Goal: Information Seeking & Learning: Find specific fact

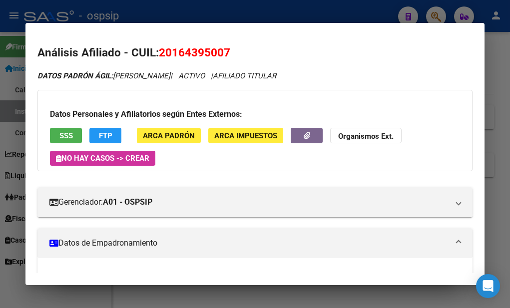
scroll to position [542, 0]
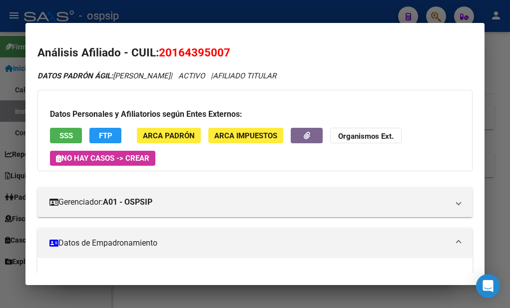
scroll to position [100, 0]
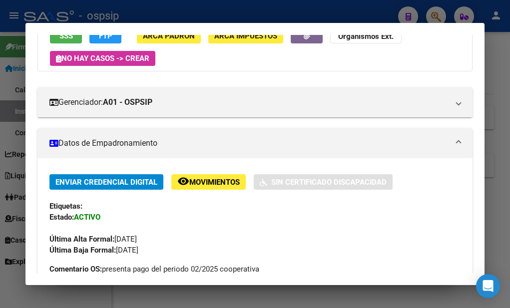
click at [383, 145] on mat-panel-title "Datos de Empadronamiento" at bounding box center [248, 143] width 399 height 12
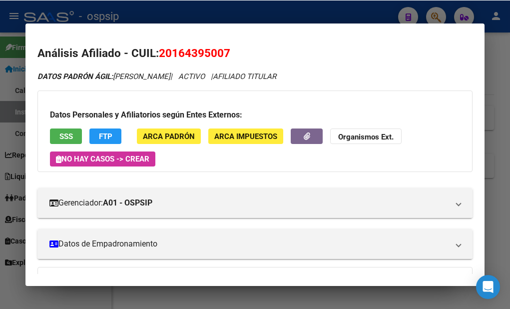
scroll to position [33, 0]
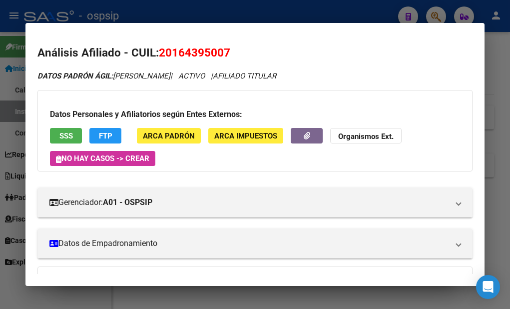
click at [265, 296] on div at bounding box center [255, 154] width 510 height 309
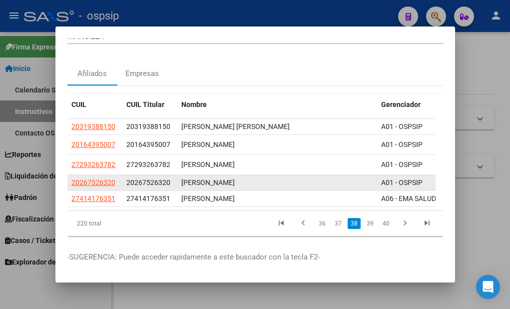
scroll to position [0, 0]
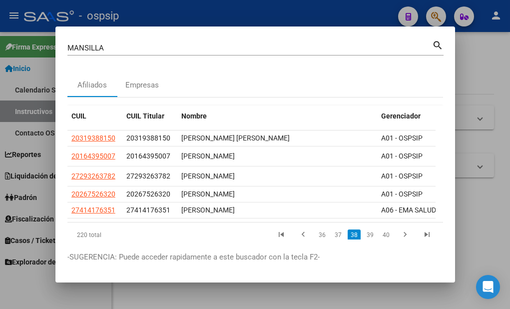
click at [132, 44] on input "MANSILLA" at bounding box center [249, 47] width 364 height 9
type input "M"
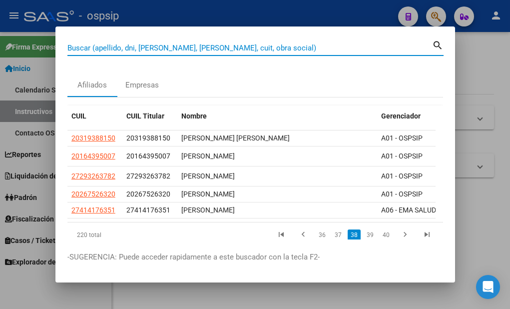
click at [154, 51] on input "Buscar (apellido, dni, [PERSON_NAME], [PERSON_NAME], cuit, obra social)" at bounding box center [249, 47] width 364 height 9
click at [202, 45] on input "Buscar (apellido, dni, [PERSON_NAME], [PERSON_NAME], cuit, obra social)" at bounding box center [249, 47] width 364 height 9
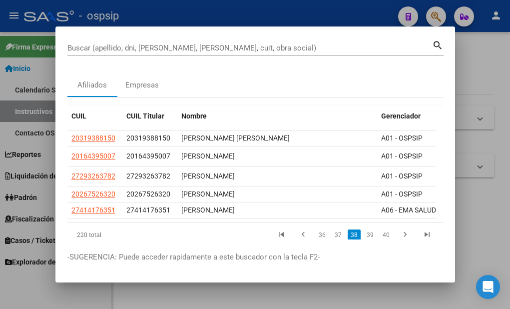
drag, startPoint x: 168, startPoint y: 36, endPoint x: 167, endPoint y: 44, distance: 8.0
click at [168, 40] on mat-dialog-container "Buscar (apellido, dni, cuil, nro traspaso, cuit, obra social) search Afiliados …" at bounding box center [254, 153] width 399 height 255
click at [167, 44] on input "Buscar (apellido, dni, [PERSON_NAME], [PERSON_NAME], cuit, obra social)" at bounding box center [249, 47] width 364 height 9
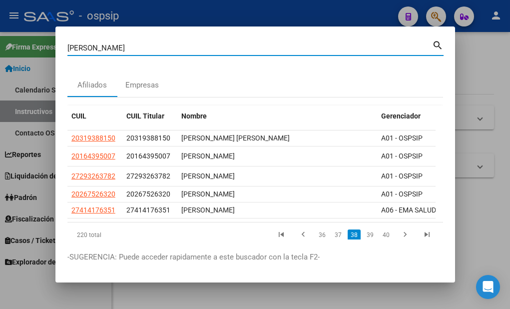
type input "[PERSON_NAME]"
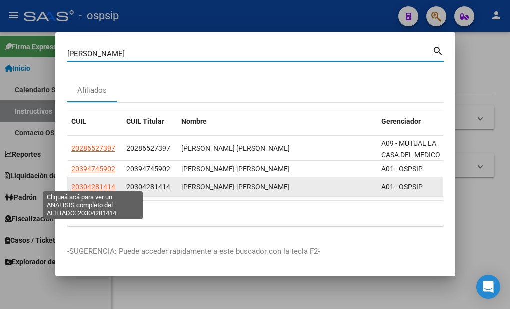
click at [104, 183] on span "20304281414" at bounding box center [93, 187] width 44 height 8
type textarea "20304281414"
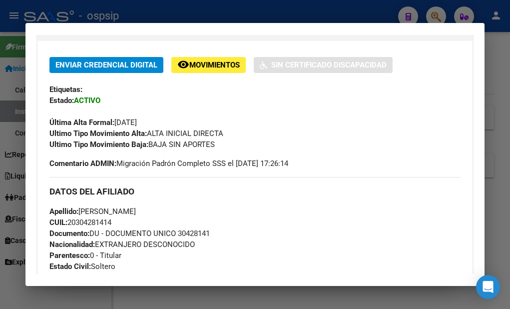
scroll to position [250, 0]
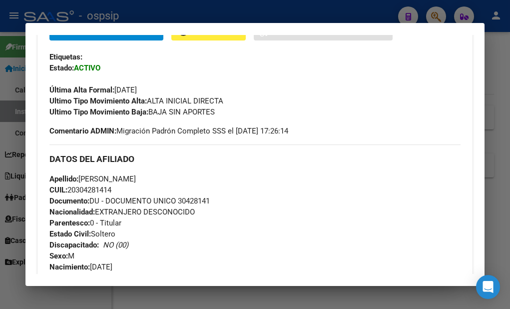
drag, startPoint x: 212, startPoint y: 199, endPoint x: 185, endPoint y: 198, distance: 27.0
click at [181, 200] on span "Documento: DU - DOCUMENTO UNICO 30428141" at bounding box center [129, 200] width 160 height 9
copy span "30428141"
click at [399, 193] on div "Apellido: [PERSON_NAME] CUIL: 20304281414 Documento: DU - DOCUMENTO UNICO 30428…" at bounding box center [254, 228] width 411 height 110
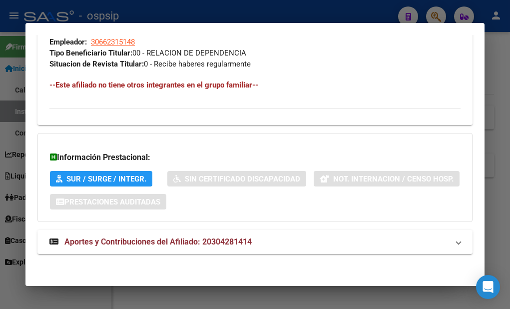
scroll to position [602, 0]
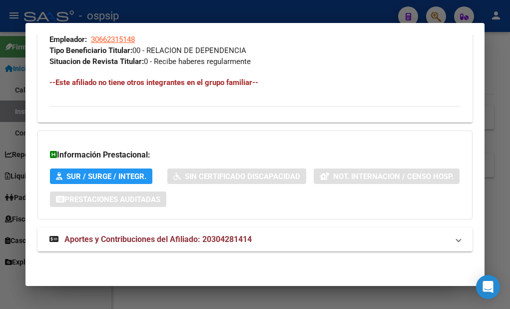
click at [376, 297] on div at bounding box center [255, 154] width 510 height 309
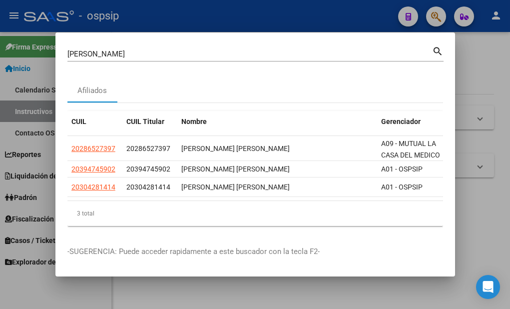
click at [164, 49] on input "[PERSON_NAME]" at bounding box center [249, 53] width 364 height 9
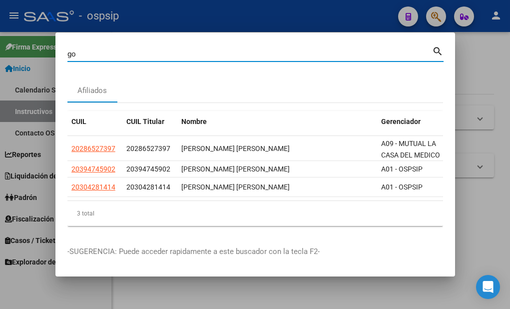
type input "g"
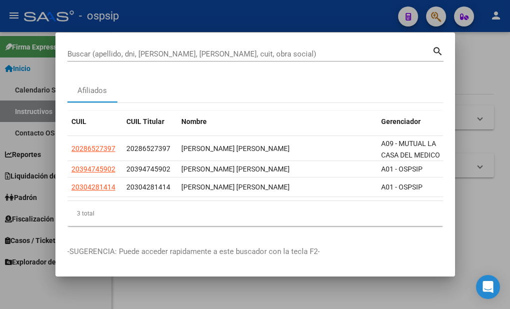
click at [131, 49] on input "Buscar (apellido, dni, [PERSON_NAME], [PERSON_NAME], cuit, obra social)" at bounding box center [249, 53] width 364 height 9
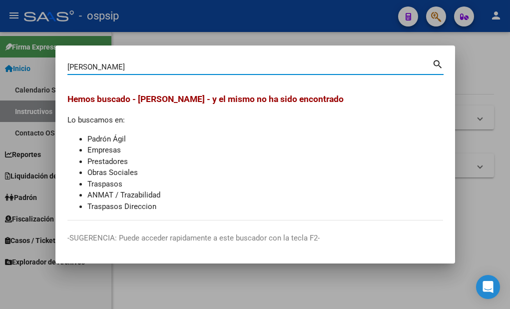
click at [127, 68] on input "[PERSON_NAME]" at bounding box center [249, 66] width 364 height 9
type input "s"
type input "[PERSON_NAME]"
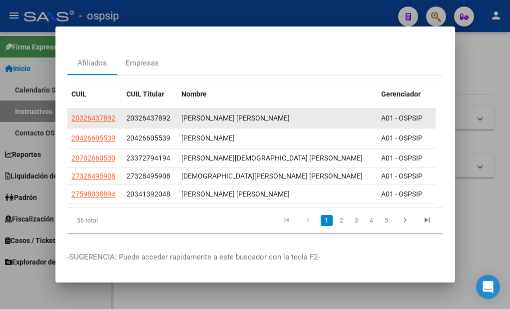
scroll to position [40, 0]
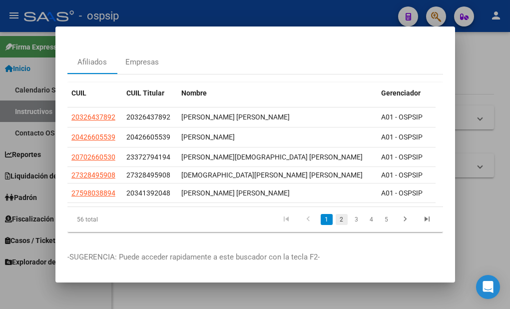
click at [335, 214] on link "2" at bounding box center [341, 219] width 12 height 11
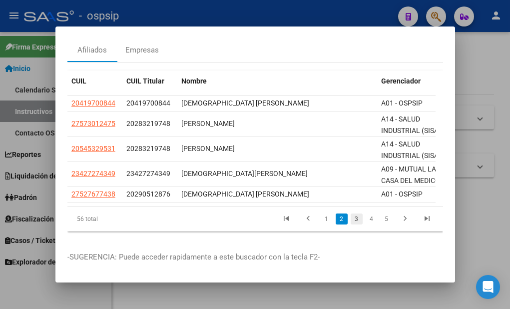
click at [350, 224] on link "3" at bounding box center [356, 218] width 12 height 11
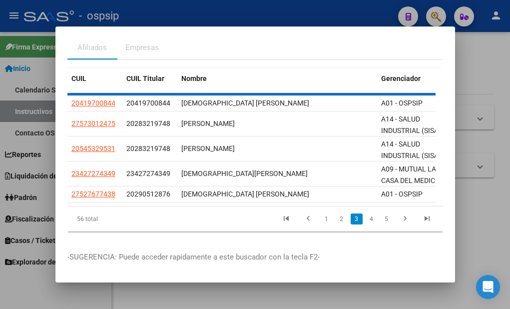
scroll to position [33, 0]
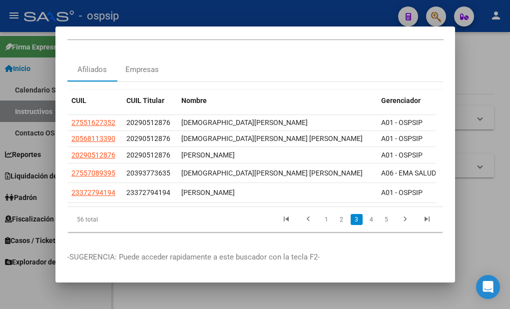
click at [365, 214] on link "4" at bounding box center [371, 219] width 12 height 11
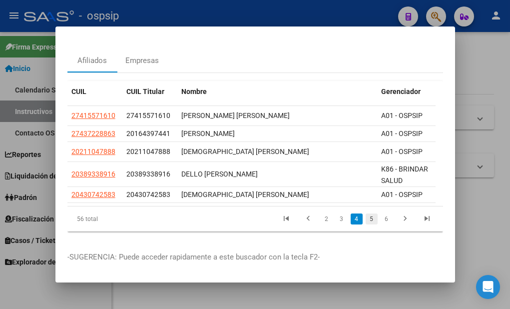
click at [365, 221] on link "5" at bounding box center [371, 218] width 12 height 11
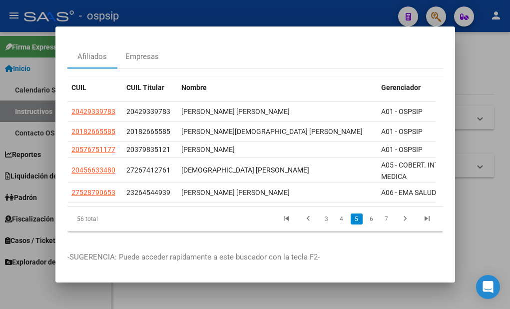
click at [365, 221] on link "6" at bounding box center [371, 218] width 12 height 11
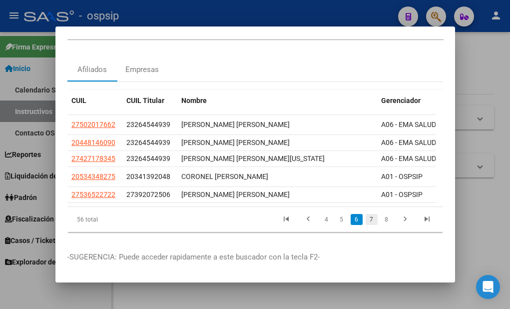
click at [365, 217] on link "7" at bounding box center [371, 219] width 12 height 11
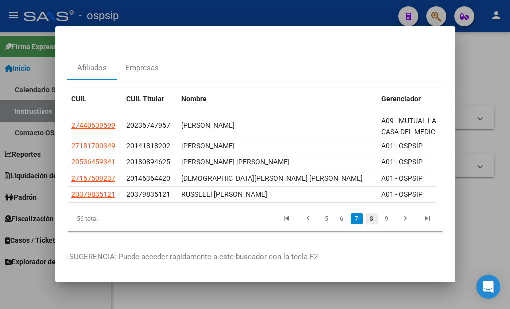
click at [365, 213] on link "8" at bounding box center [371, 218] width 12 height 11
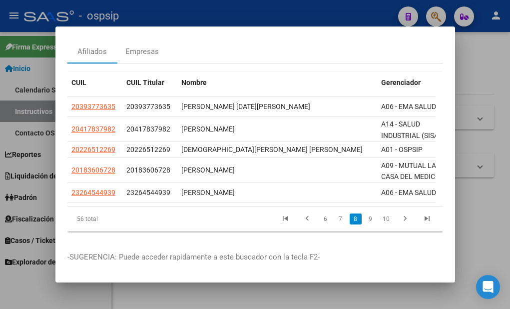
scroll to position [50, 0]
click at [364, 213] on link "9" at bounding box center [370, 218] width 12 height 11
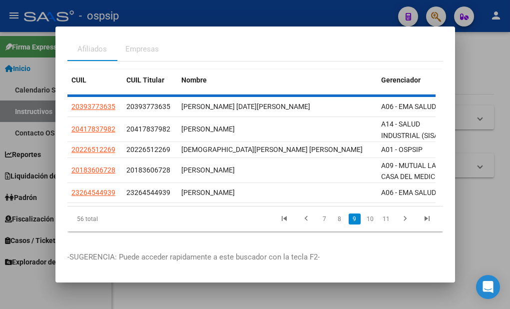
scroll to position [46, 0]
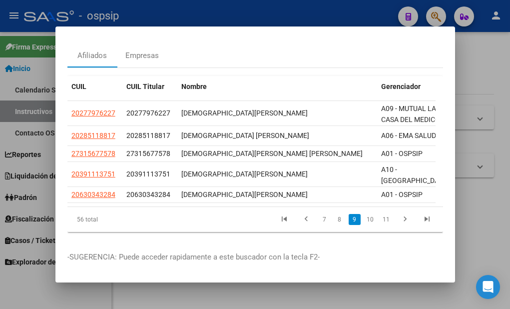
click at [364, 214] on link "10" at bounding box center [369, 219] width 13 height 11
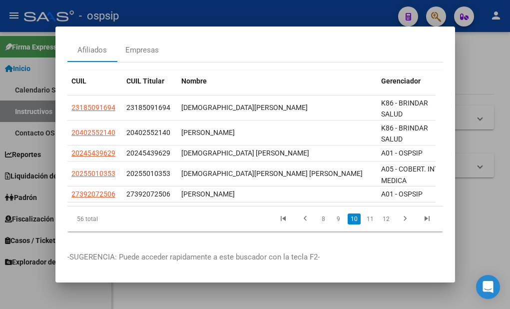
scroll to position [51, 0]
click at [363, 214] on link "11" at bounding box center [369, 218] width 13 height 11
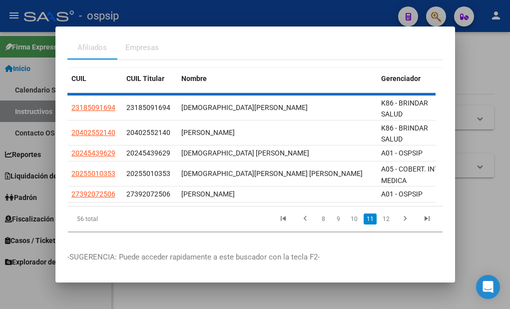
scroll to position [41, 0]
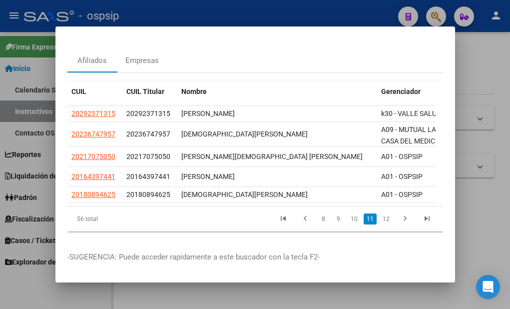
click at [363, 214] on link "11" at bounding box center [369, 218] width 13 height 11
click at [381, 213] on link "12" at bounding box center [385, 218] width 13 height 11
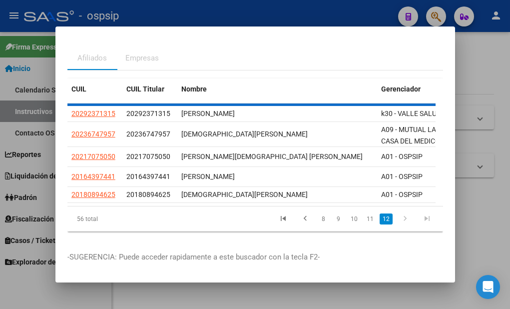
scroll to position [0, 0]
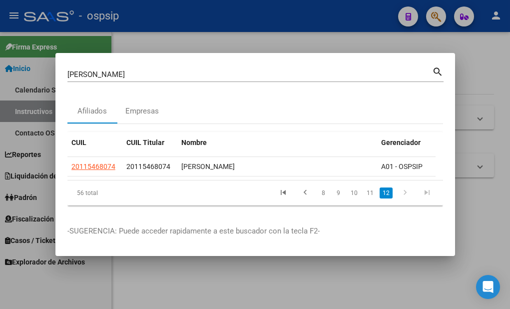
click at [385, 198] on link "12" at bounding box center [385, 192] width 13 height 11
click at [374, 198] on link "11" at bounding box center [369, 192] width 13 height 11
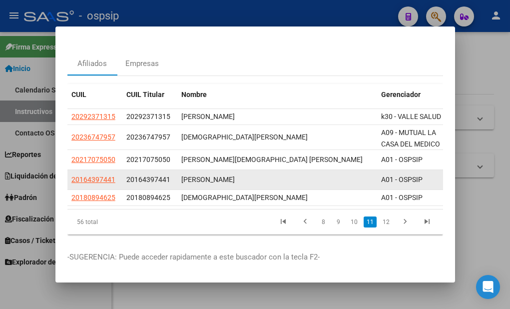
scroll to position [41, 0]
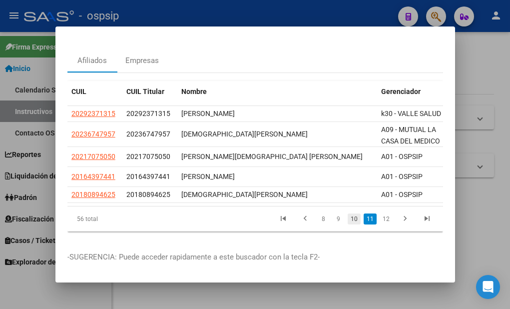
click at [348, 213] on link "10" at bounding box center [353, 218] width 13 height 11
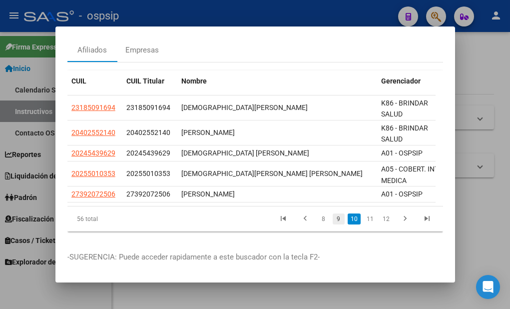
click at [332, 221] on link "9" at bounding box center [338, 218] width 12 height 11
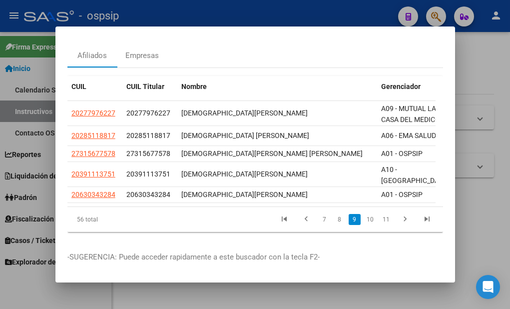
scroll to position [46, 0]
click at [333, 215] on link "8" at bounding box center [339, 219] width 12 height 11
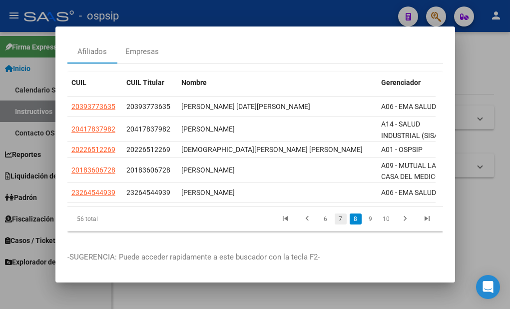
click at [334, 215] on link "7" at bounding box center [340, 218] width 12 height 11
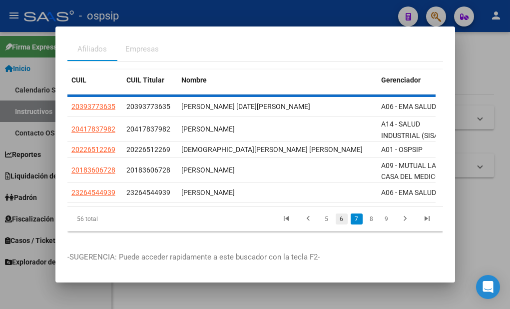
scroll to position [34, 0]
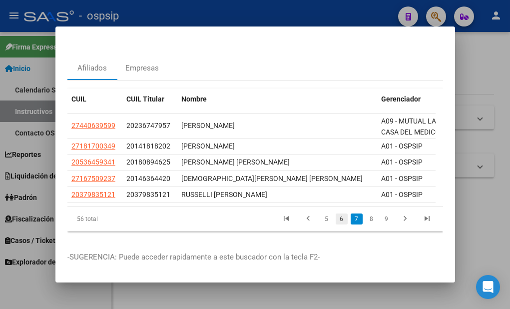
click at [338, 214] on link "6" at bounding box center [341, 218] width 12 height 11
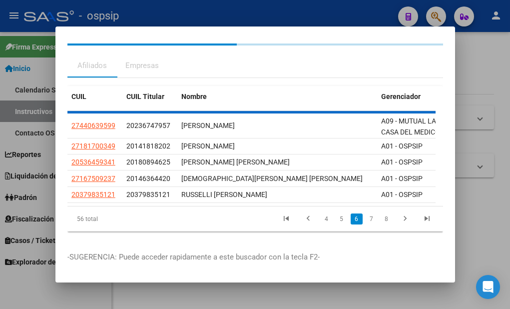
scroll to position [33, 0]
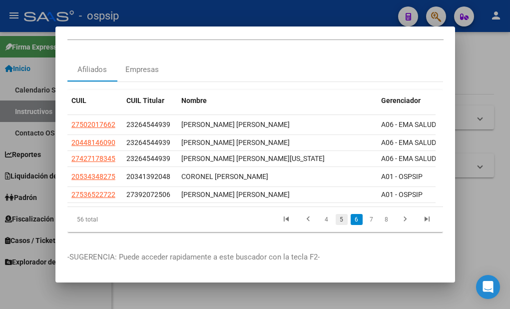
click at [336, 214] on link "5" at bounding box center [341, 219] width 12 height 11
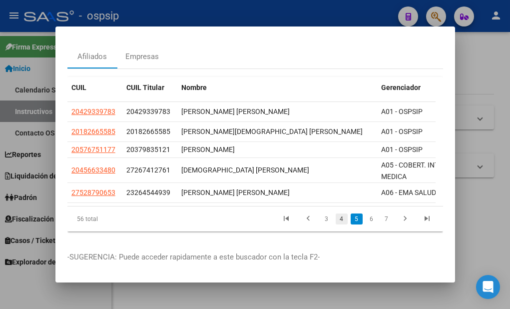
scroll to position [45, 0]
click at [335, 213] on link "4" at bounding box center [341, 218] width 12 height 11
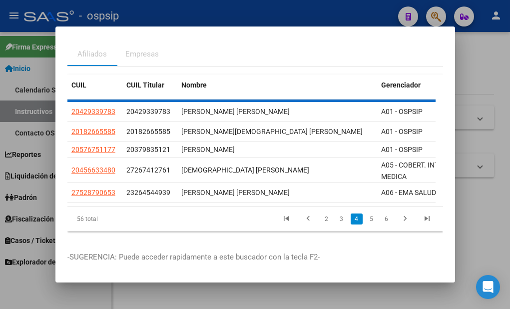
scroll to position [41, 0]
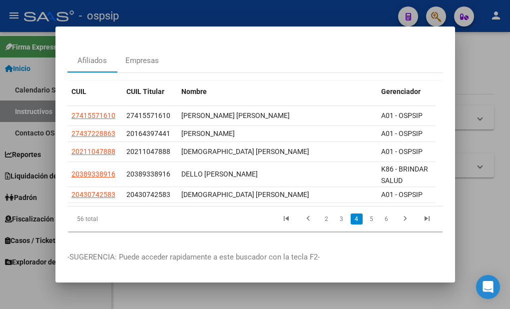
click at [335, 213] on link "3" at bounding box center [341, 218] width 12 height 11
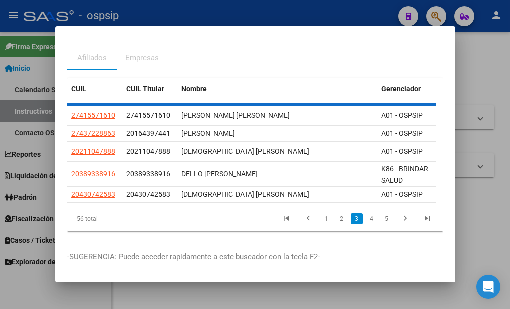
scroll to position [33, 0]
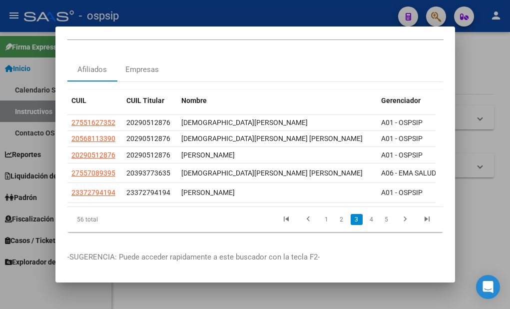
click at [335, 214] on link "2" at bounding box center [341, 219] width 12 height 11
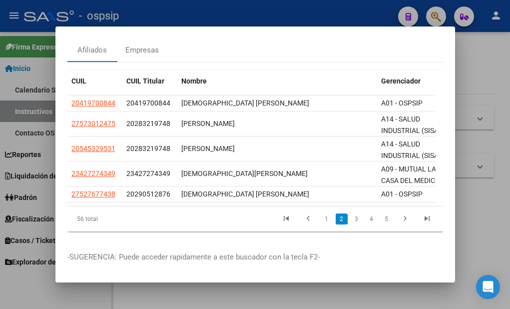
scroll to position [51, 0]
click at [323, 213] on link "1" at bounding box center [327, 218] width 12 height 11
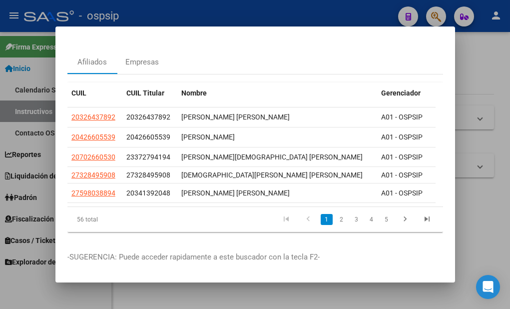
scroll to position [40, 0]
click at [344, 296] on div at bounding box center [255, 154] width 510 height 309
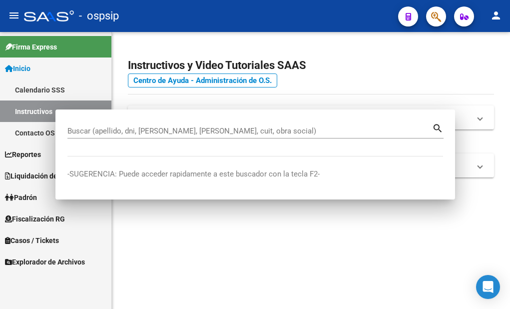
scroll to position [0, 0]
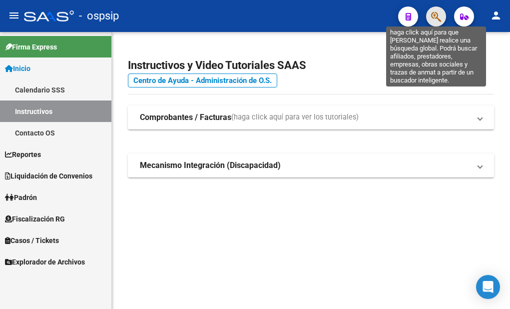
click at [433, 18] on icon "button" at bounding box center [436, 16] width 10 height 11
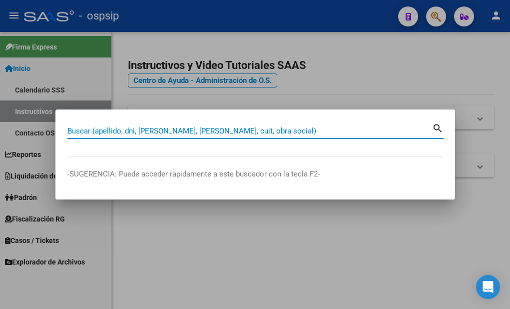
click at [93, 130] on input "Buscar (apellido, dni, [PERSON_NAME], [PERSON_NAME], cuit, obra social)" at bounding box center [249, 130] width 364 height 9
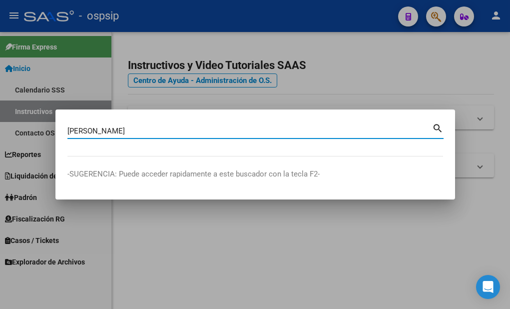
type input "[PERSON_NAME]"
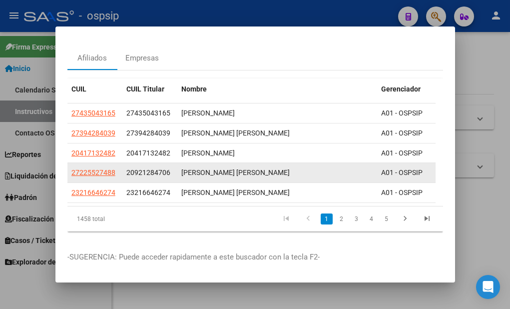
scroll to position [44, 0]
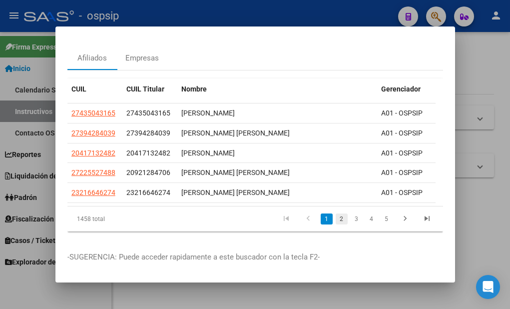
click at [335, 213] on link "2" at bounding box center [341, 218] width 12 height 11
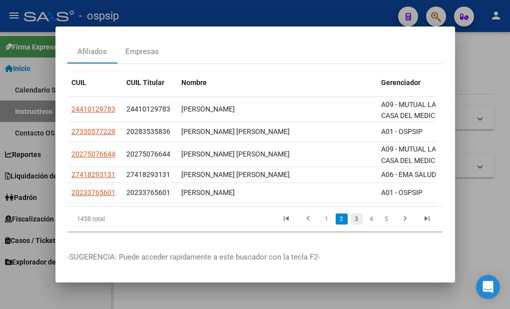
click at [350, 217] on link "3" at bounding box center [356, 218] width 12 height 11
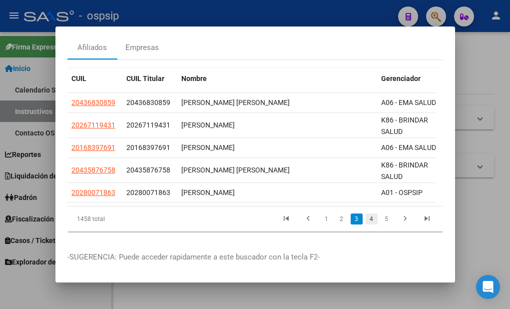
click at [365, 224] on link "4" at bounding box center [371, 218] width 12 height 11
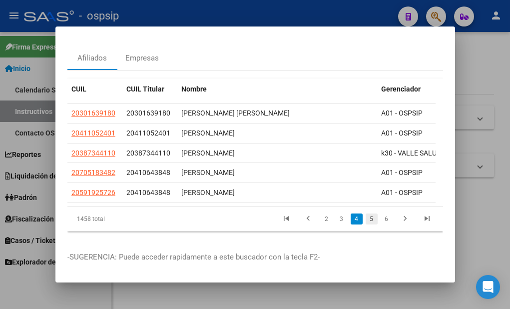
click at [365, 213] on link "5" at bounding box center [371, 218] width 12 height 11
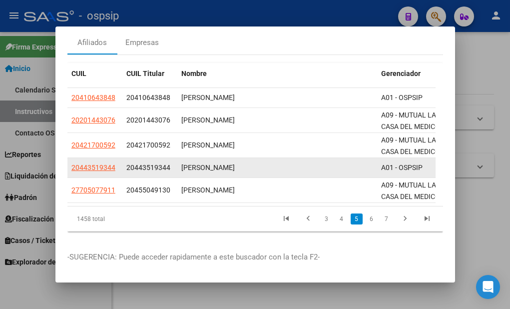
scroll to position [58, 0]
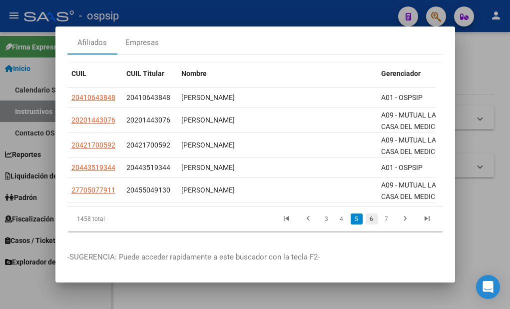
click at [365, 213] on link "6" at bounding box center [371, 218] width 12 height 11
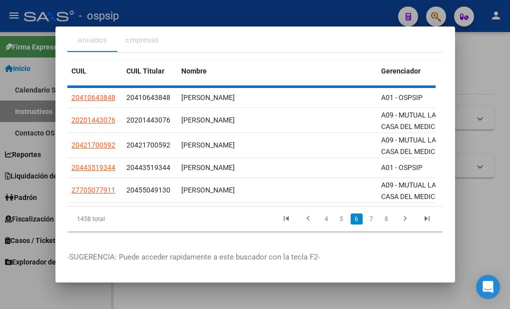
scroll to position [54, 0]
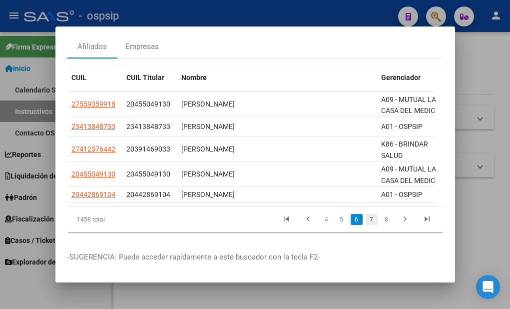
click at [365, 214] on link "7" at bounding box center [371, 219] width 12 height 11
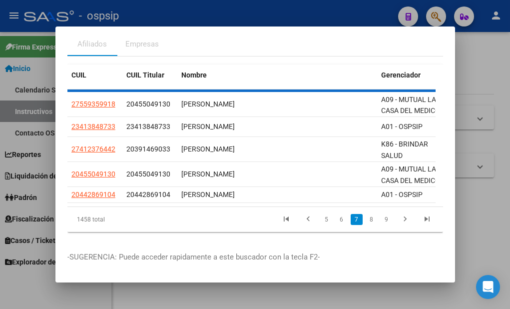
scroll to position [50, 0]
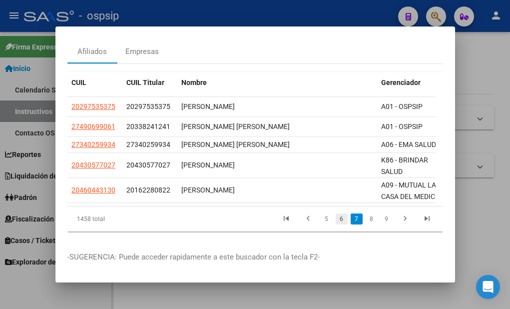
click at [335, 213] on link "6" at bounding box center [341, 218] width 12 height 11
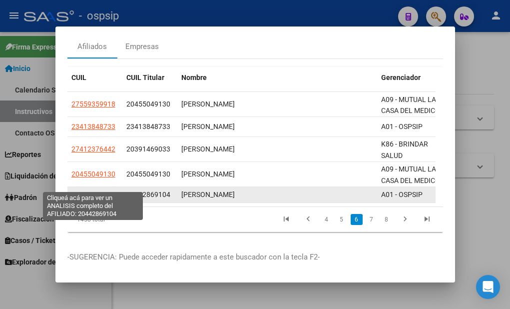
click at [106, 190] on span "20442869104" at bounding box center [93, 194] width 44 height 8
type textarea "20442869104"
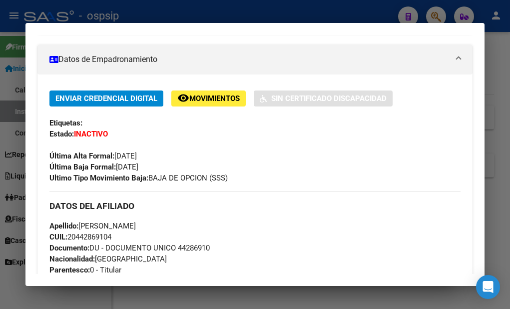
scroll to position [249, 0]
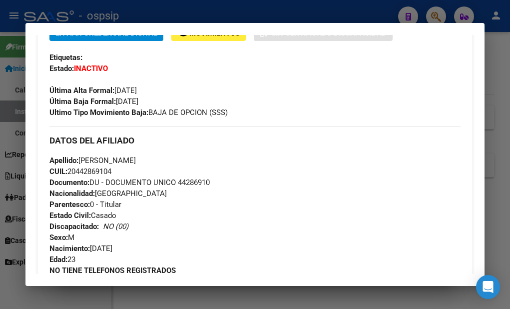
drag, startPoint x: 216, startPoint y: 181, endPoint x: 180, endPoint y: 180, distance: 35.9
click at [180, 180] on div "Apellido: [PERSON_NAME] CUIL: 20442869104 Documento: DU - DOCUMENTO UNICO 44286…" at bounding box center [254, 210] width 411 height 110
copy span "44286910"
drag, startPoint x: 123, startPoint y: 64, endPoint x: 74, endPoint y: 65, distance: 49.4
click at [74, 65] on div "Enviar Credencial Digital remove_red_eye Movimientos Sin Certificado Discapacid…" at bounding box center [254, 71] width 411 height 92
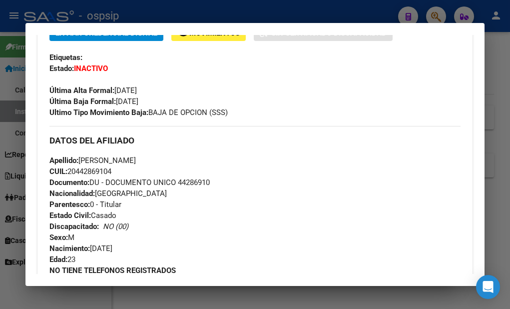
copy strong "INACTIVO"
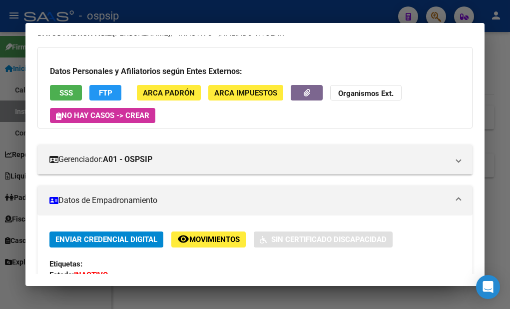
scroll to position [0, 0]
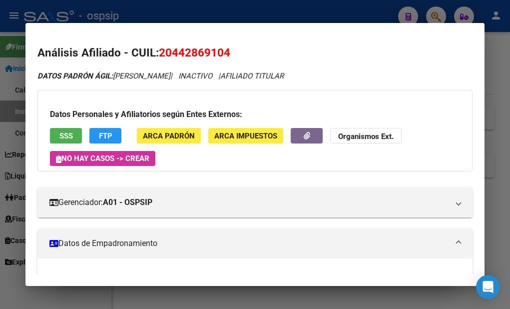
click at [279, 305] on div at bounding box center [255, 154] width 510 height 309
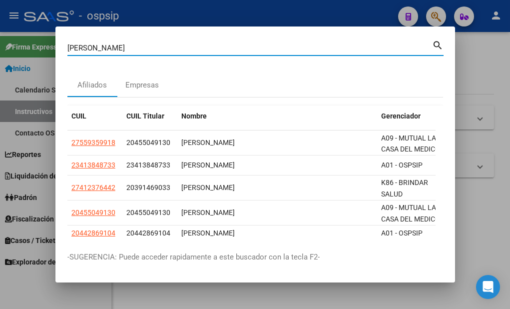
click at [137, 45] on input "[PERSON_NAME]" at bounding box center [249, 47] width 364 height 9
type input "g"
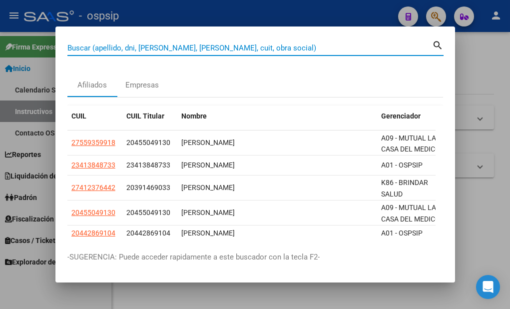
click at [226, 51] on input "Buscar (apellido, dni, [PERSON_NAME], [PERSON_NAME], cuit, obra social)" at bounding box center [249, 47] width 364 height 9
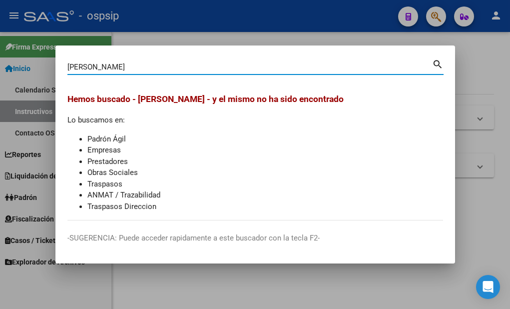
click at [150, 68] on input "[PERSON_NAME]" at bounding box center [249, 66] width 364 height 9
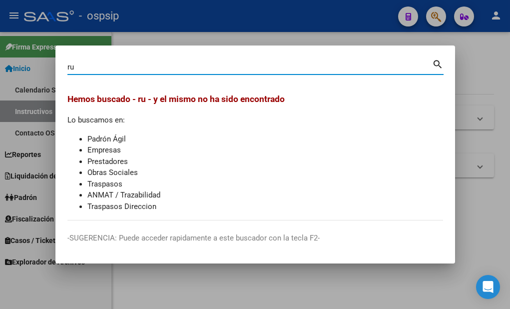
type input "r"
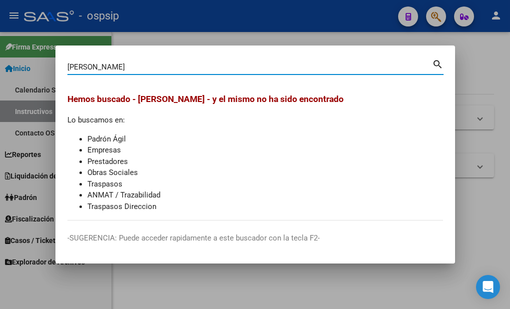
type input "[PERSON_NAME]"
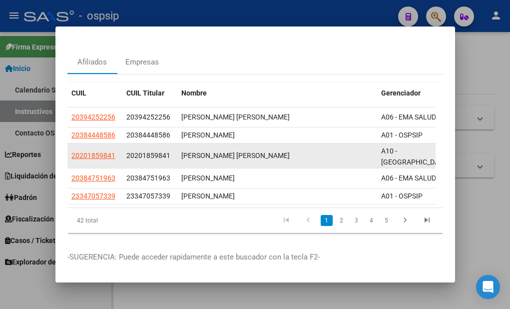
scroll to position [41, 0]
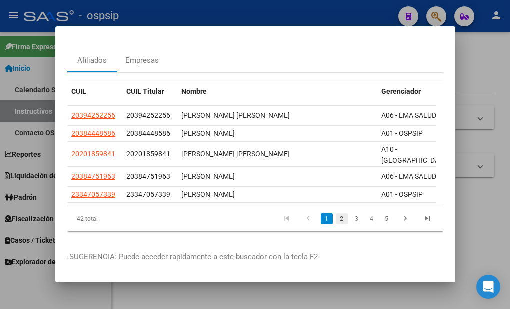
click at [335, 213] on link "2" at bounding box center [341, 218] width 12 height 11
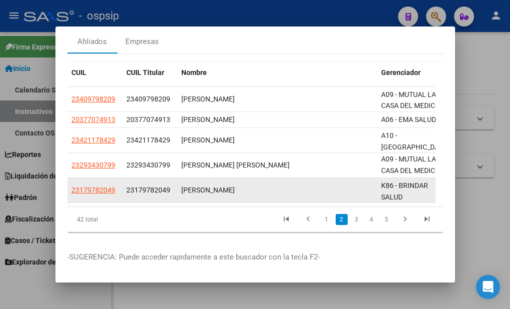
scroll to position [0, 0]
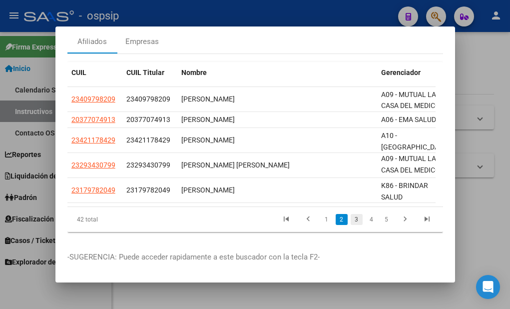
click at [351, 214] on link "3" at bounding box center [356, 219] width 12 height 11
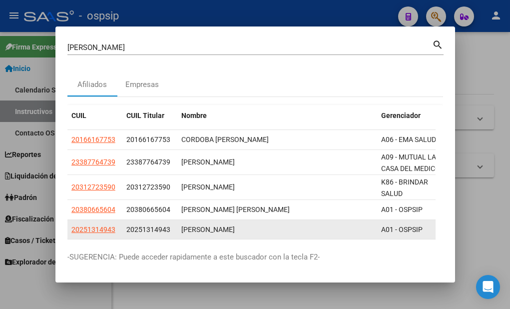
scroll to position [0, 0]
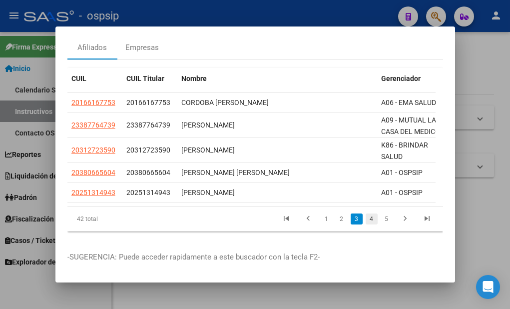
click at [365, 213] on link "4" at bounding box center [371, 218] width 12 height 11
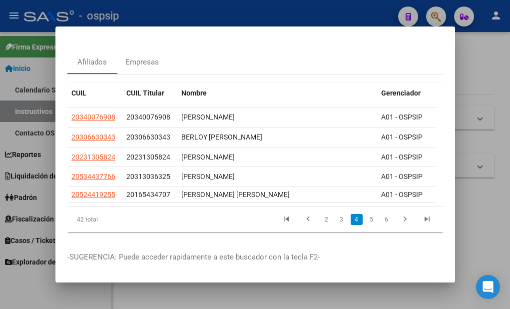
scroll to position [40, 0]
click at [365, 214] on link "5" at bounding box center [371, 219] width 12 height 11
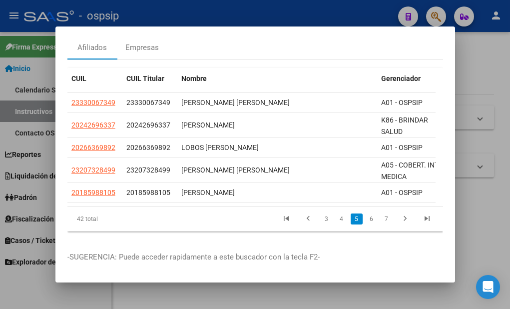
click at [365, 213] on link "6" at bounding box center [371, 218] width 12 height 11
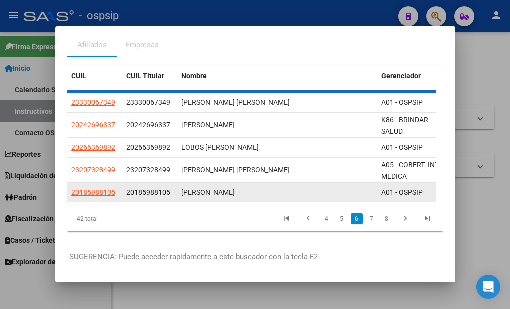
scroll to position [54, 0]
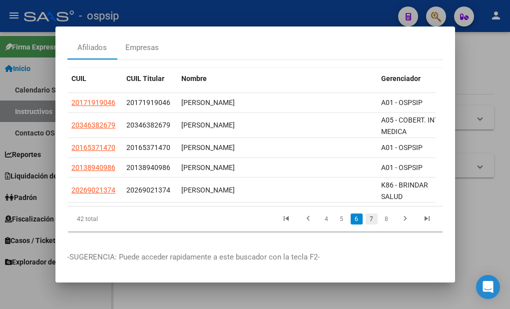
click at [365, 213] on link "7" at bounding box center [371, 218] width 12 height 11
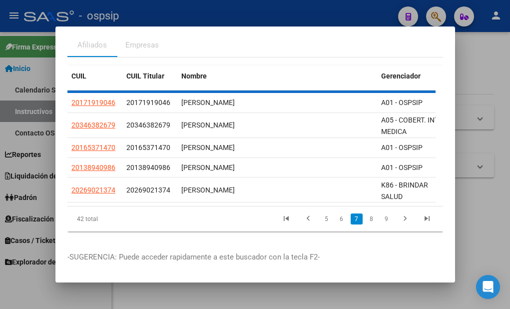
scroll to position [44, 0]
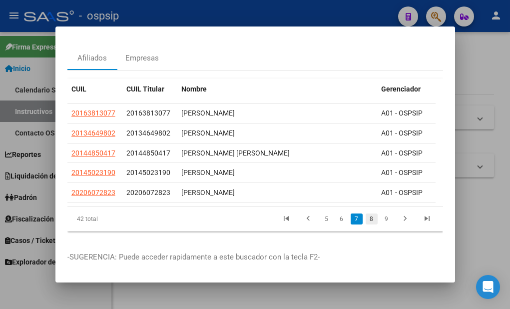
click at [365, 213] on link "8" at bounding box center [371, 218] width 12 height 11
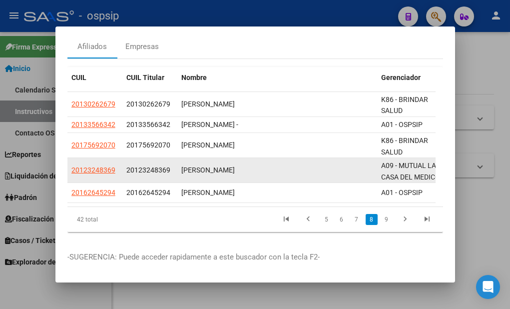
scroll to position [54, 0]
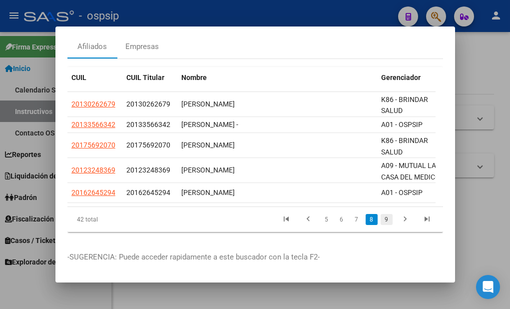
click at [380, 214] on link "9" at bounding box center [386, 219] width 12 height 11
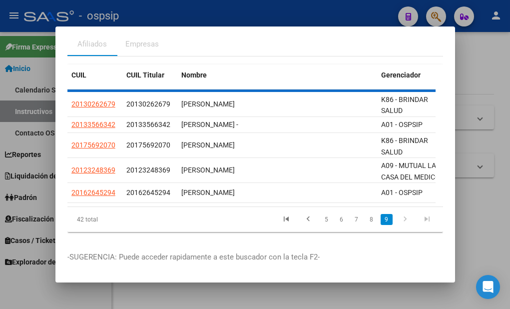
scroll to position [0, 0]
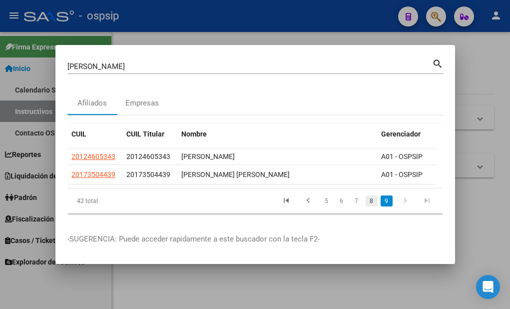
click at [372, 203] on link "8" at bounding box center [371, 200] width 12 height 11
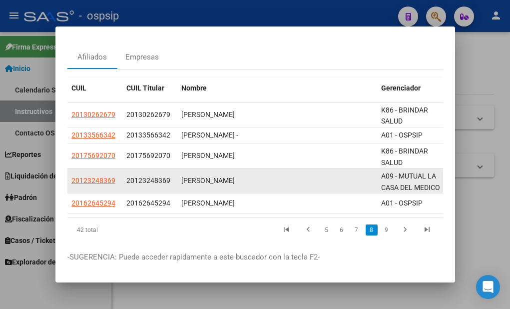
scroll to position [54, 0]
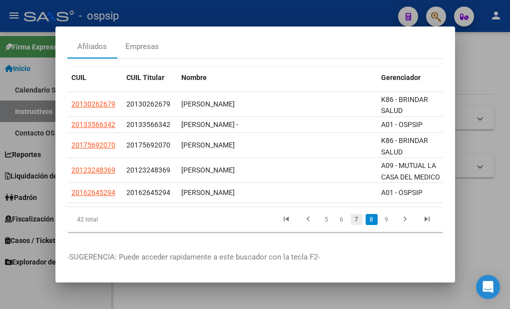
click at [350, 216] on link "7" at bounding box center [356, 219] width 12 height 11
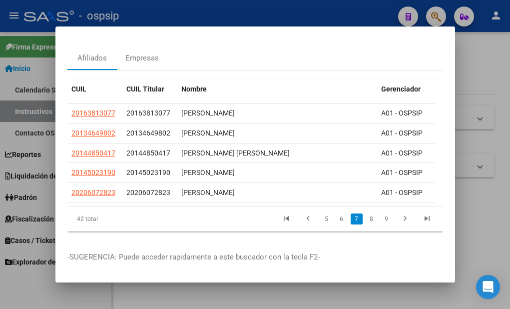
scroll to position [44, 0]
click at [338, 215] on link "6" at bounding box center [341, 218] width 12 height 11
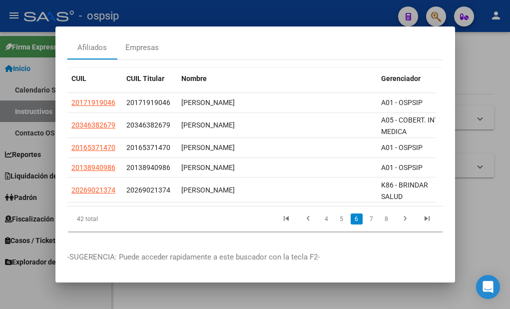
scroll to position [54, 0]
click at [335, 213] on link "5" at bounding box center [341, 218] width 12 height 11
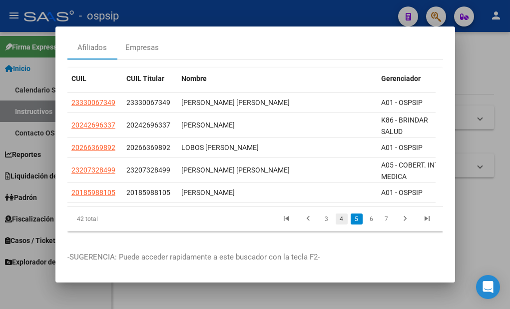
click at [335, 213] on link "4" at bounding box center [341, 218] width 12 height 11
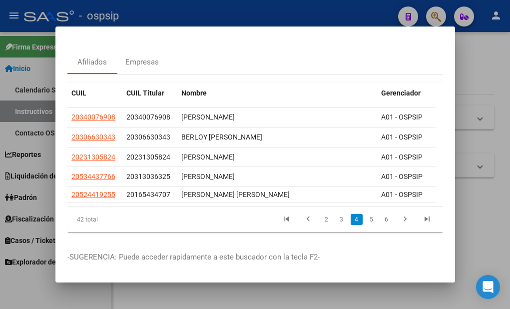
scroll to position [40, 0]
click at [335, 214] on link "3" at bounding box center [341, 219] width 12 height 11
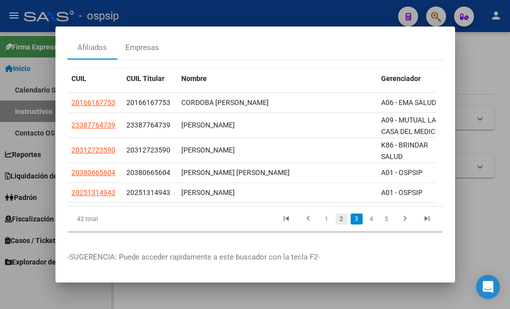
click at [335, 224] on link "2" at bounding box center [341, 218] width 12 height 11
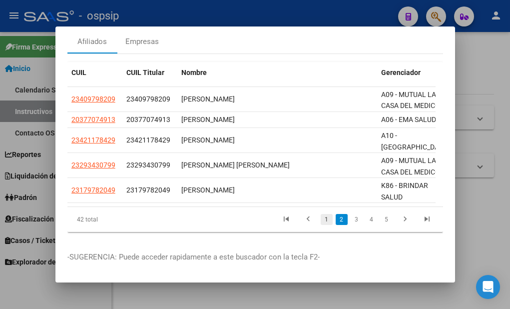
click at [323, 214] on link "1" at bounding box center [327, 219] width 12 height 11
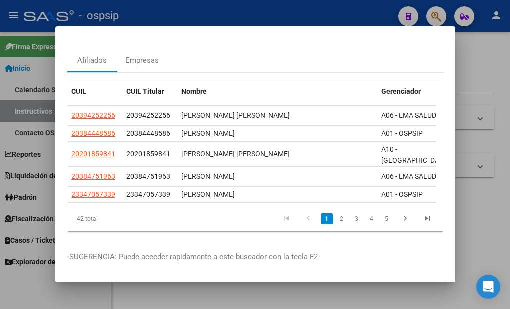
scroll to position [41, 0]
click at [335, 213] on link "2" at bounding box center [341, 218] width 12 height 11
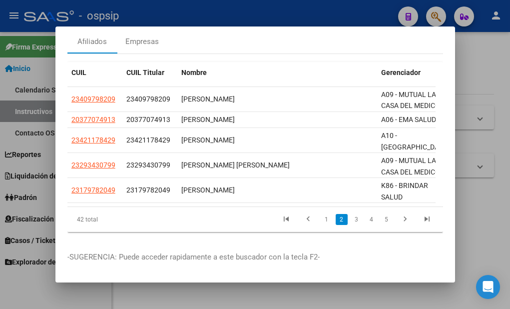
scroll to position [59, 0]
click at [350, 214] on link "3" at bounding box center [356, 219] width 12 height 11
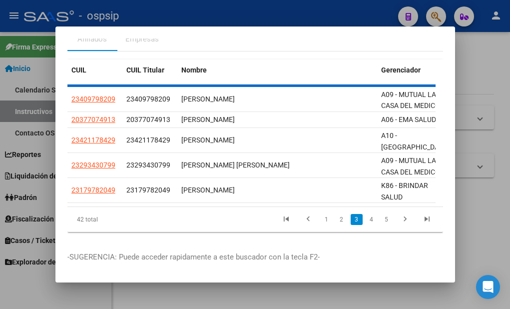
scroll to position [54, 0]
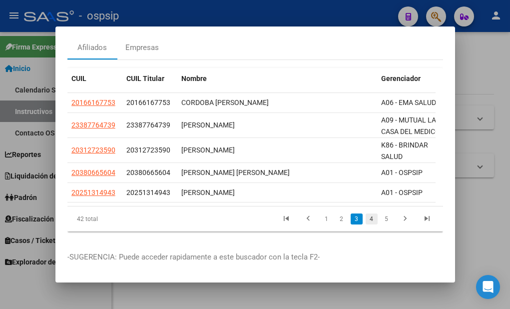
click at [365, 213] on link "4" at bounding box center [371, 218] width 12 height 11
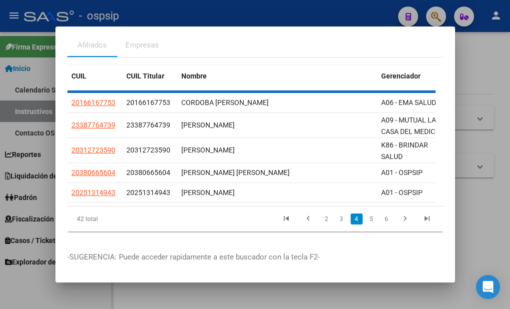
scroll to position [40, 0]
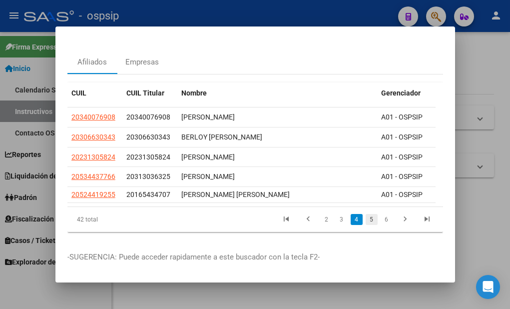
click at [365, 214] on link "5" at bounding box center [371, 219] width 12 height 11
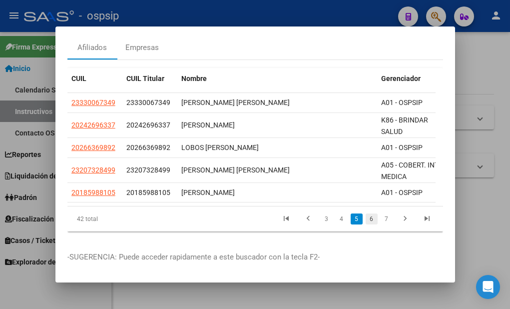
click at [365, 223] on link "6" at bounding box center [371, 218] width 12 height 11
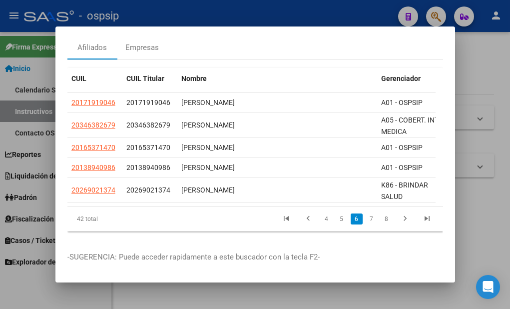
scroll to position [54, 0]
click at [365, 213] on link "7" at bounding box center [371, 218] width 12 height 11
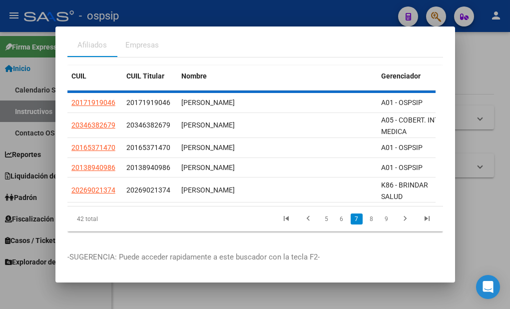
scroll to position [44, 0]
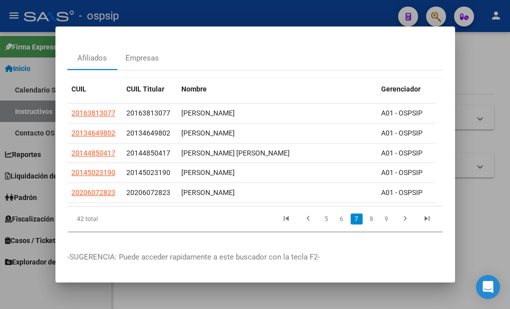
click at [365, 213] on link "8" at bounding box center [371, 218] width 12 height 11
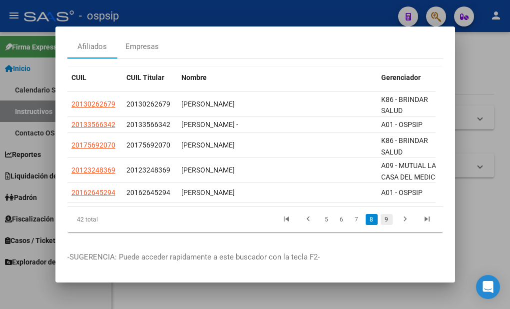
click at [380, 222] on link "9" at bounding box center [386, 219] width 12 height 11
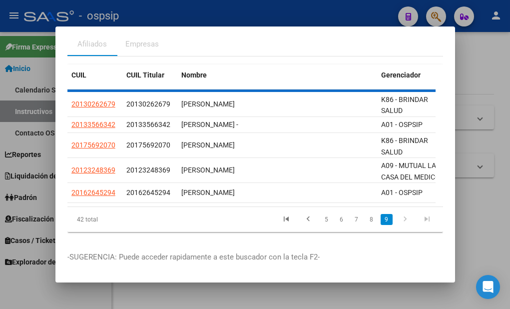
scroll to position [0, 0]
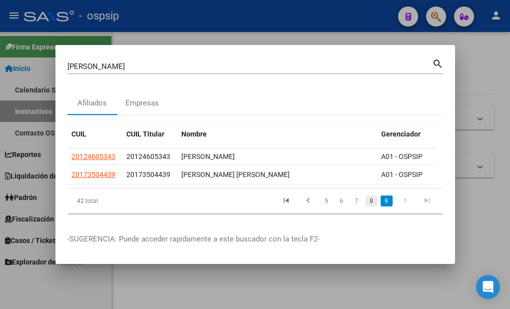
click at [370, 204] on link "8" at bounding box center [371, 200] width 12 height 11
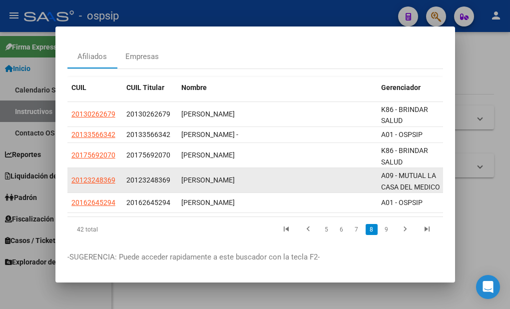
scroll to position [54, 0]
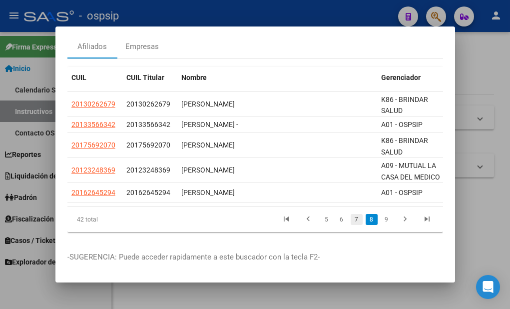
click at [351, 214] on link "7" at bounding box center [356, 219] width 12 height 11
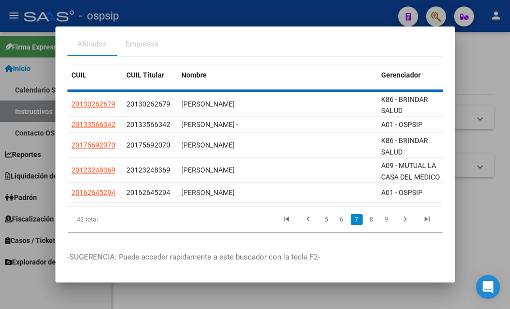
scroll to position [44, 0]
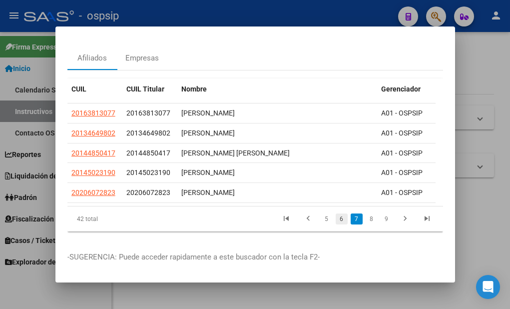
click at [335, 214] on link "6" at bounding box center [341, 218] width 12 height 11
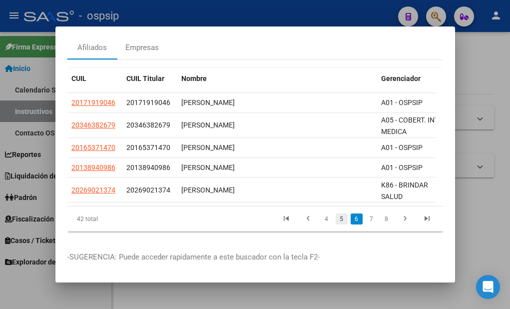
click at [336, 224] on link "5" at bounding box center [341, 218] width 12 height 11
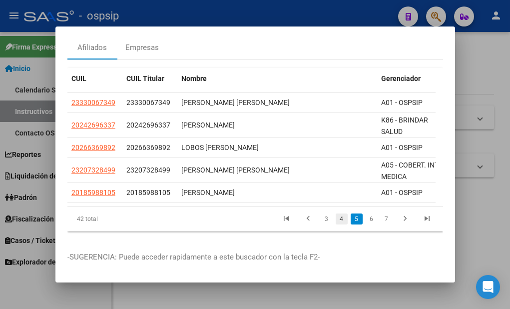
click at [335, 223] on link "4" at bounding box center [341, 218] width 12 height 11
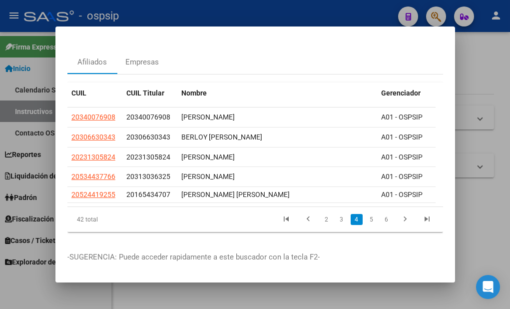
scroll to position [40, 0]
click at [335, 214] on link "3" at bounding box center [341, 219] width 12 height 11
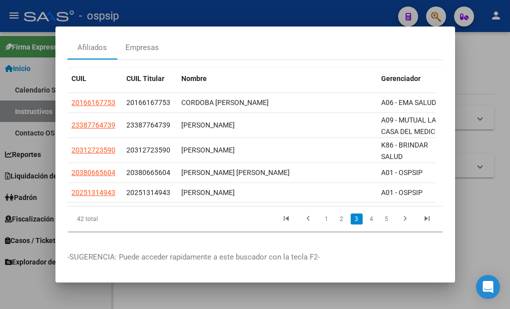
click at [335, 213] on link "2" at bounding box center [341, 218] width 12 height 11
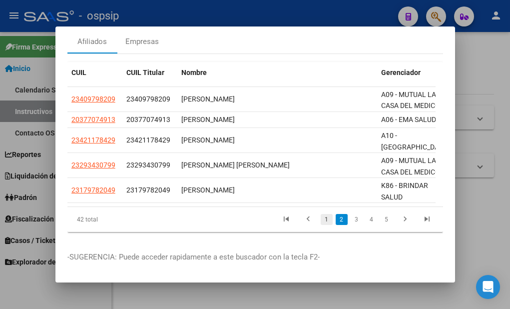
click at [321, 214] on link "1" at bounding box center [327, 219] width 12 height 11
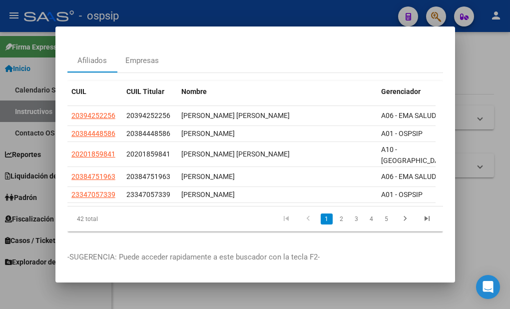
scroll to position [41, 0]
